Goal: Task Accomplishment & Management: Use online tool/utility

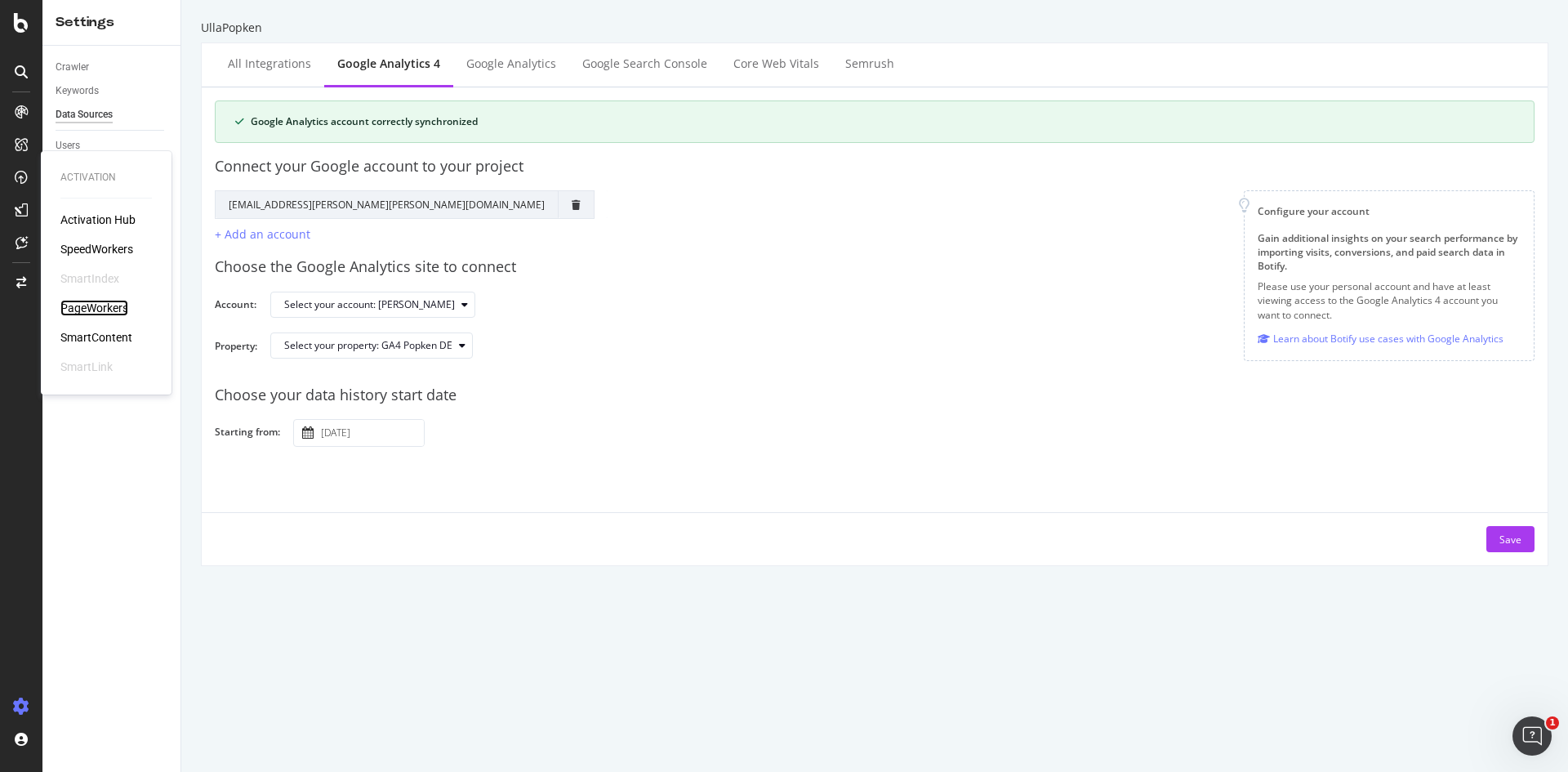
click at [99, 311] on div "PageWorkers" at bounding box center [94, 307] width 68 height 16
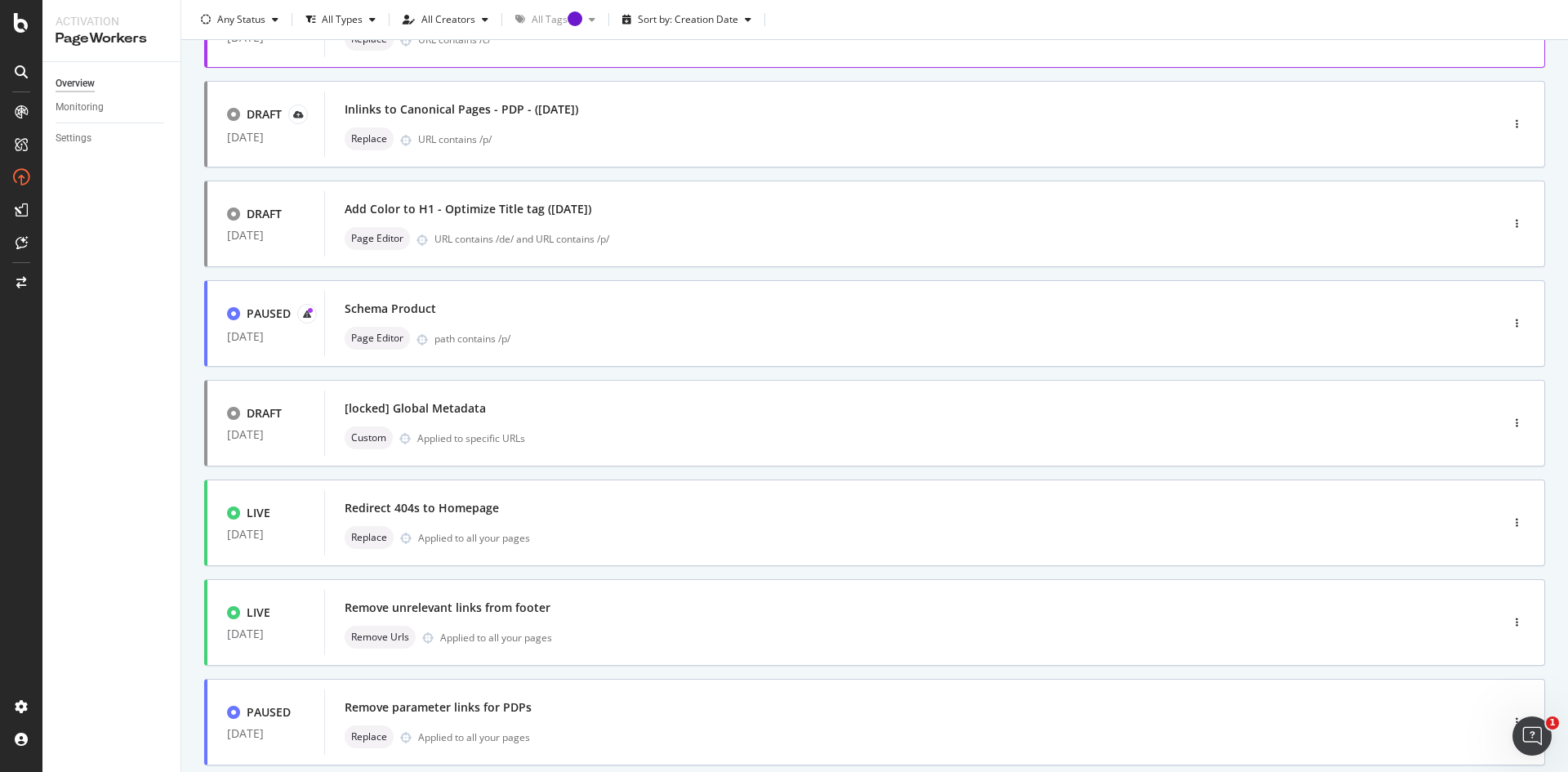
scroll to position [465, 0]
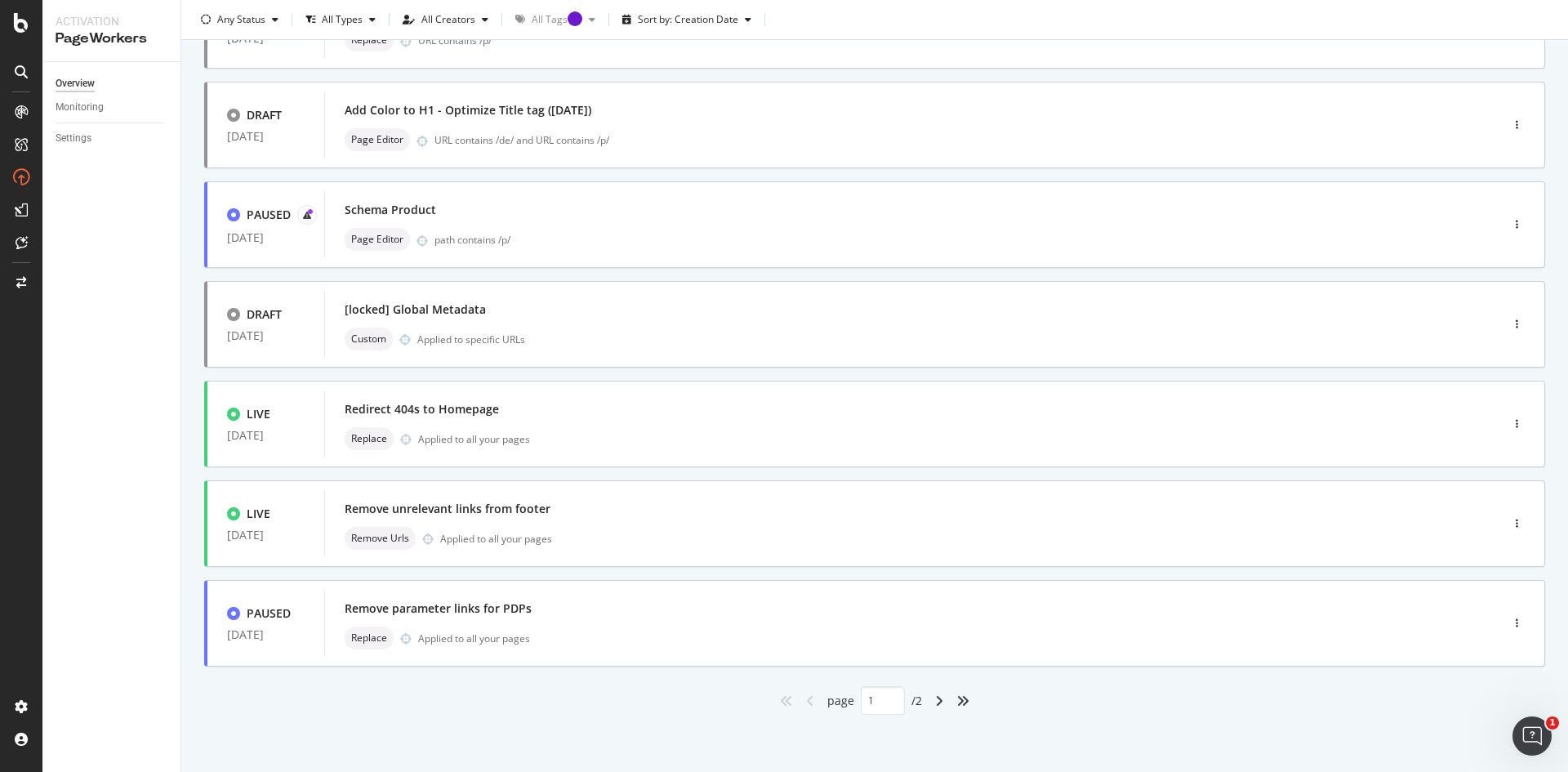
click at [910, 699] on div "page 1 / 2" at bounding box center [874, 700] width 95 height 28
click at [935, 705] on icon "angle-right" at bounding box center [938, 700] width 8 height 13
type input "2"
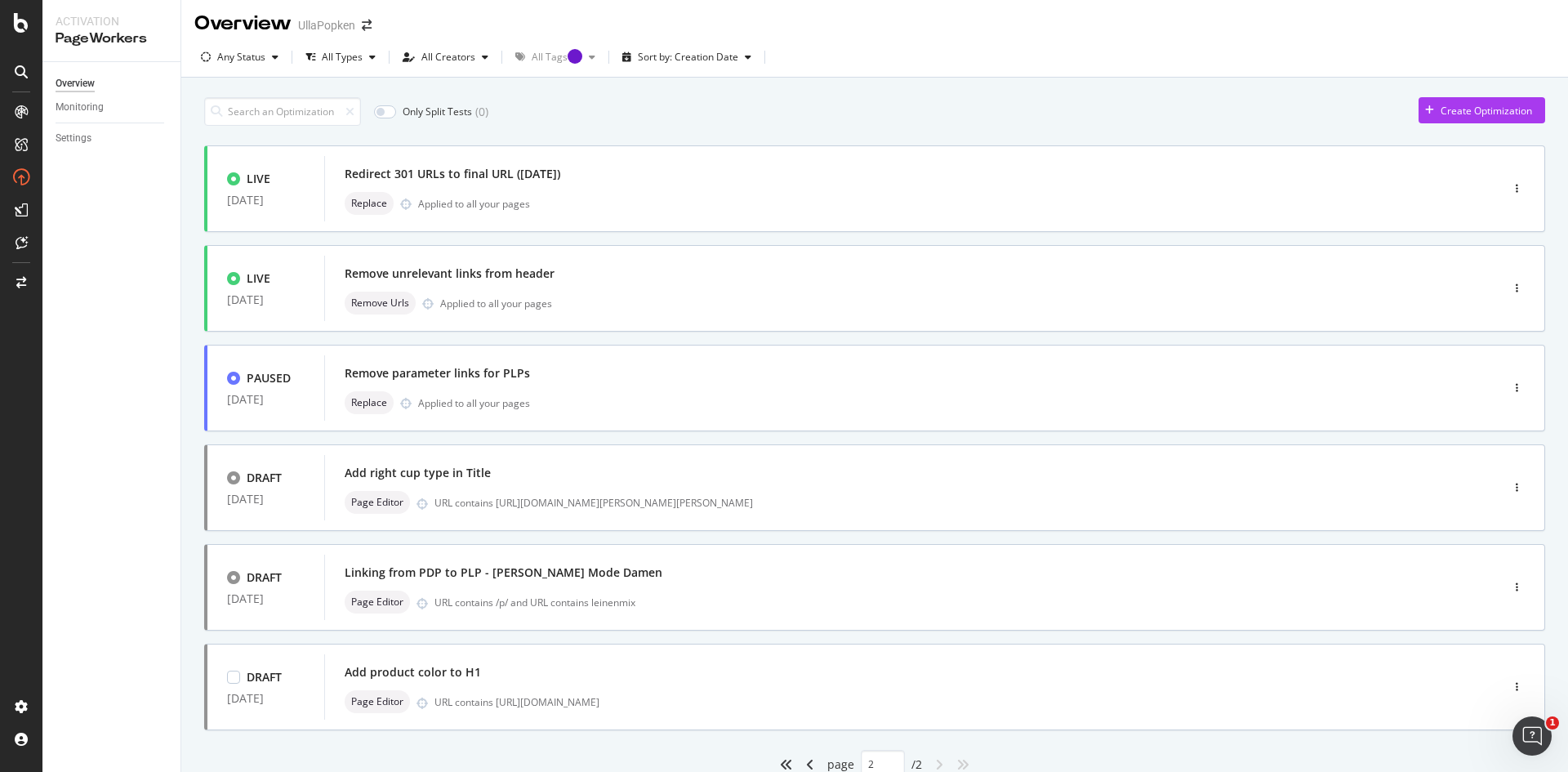
scroll to position [0, 0]
click at [459, 476] on div "Add right cup type in Title" at bounding box center [417, 476] width 146 height 16
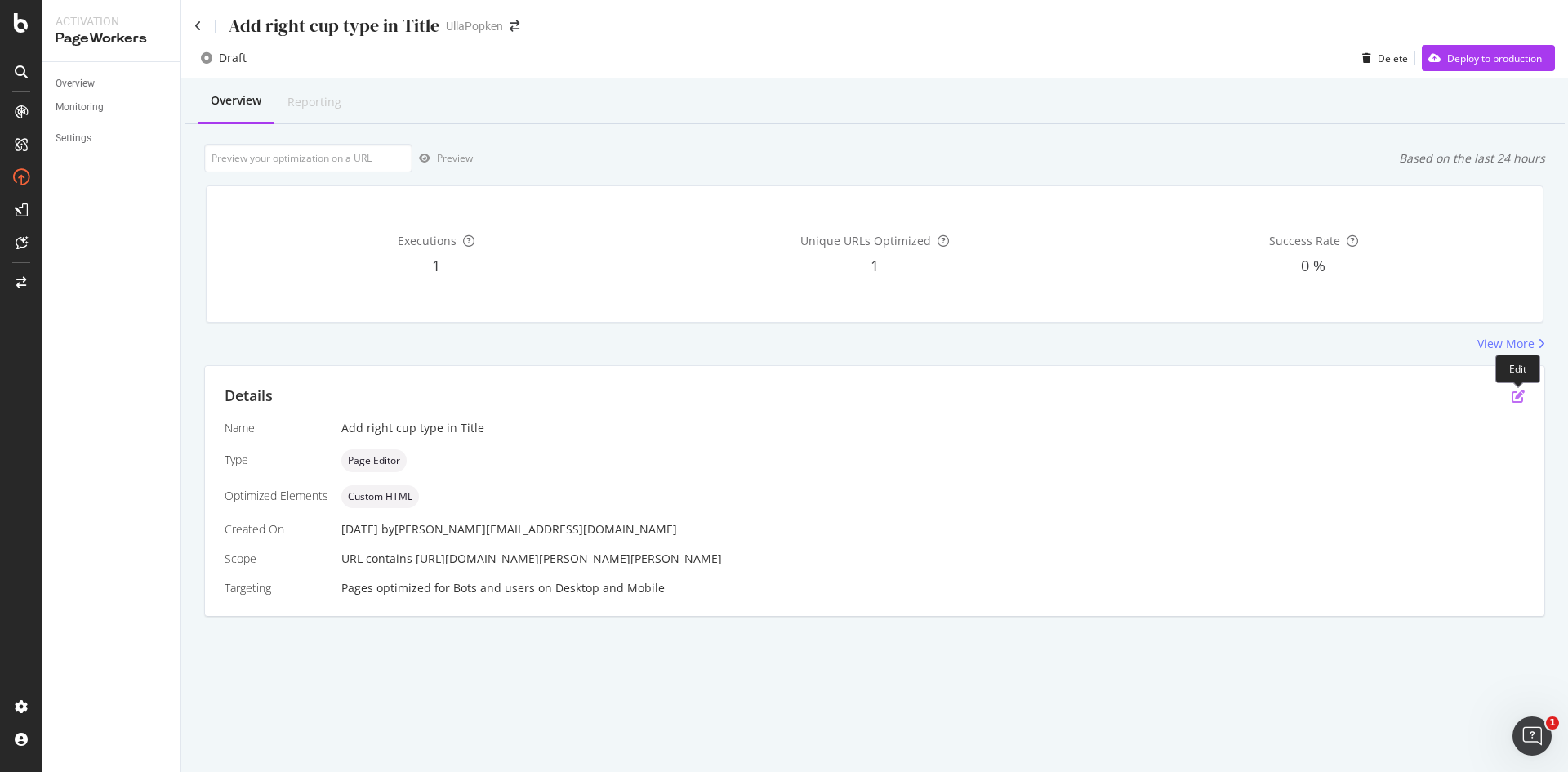
click at [1515, 397] on icon "pen-to-square" at bounding box center [1518, 396] width 13 height 13
